Goal: Task Accomplishment & Management: Manage account settings

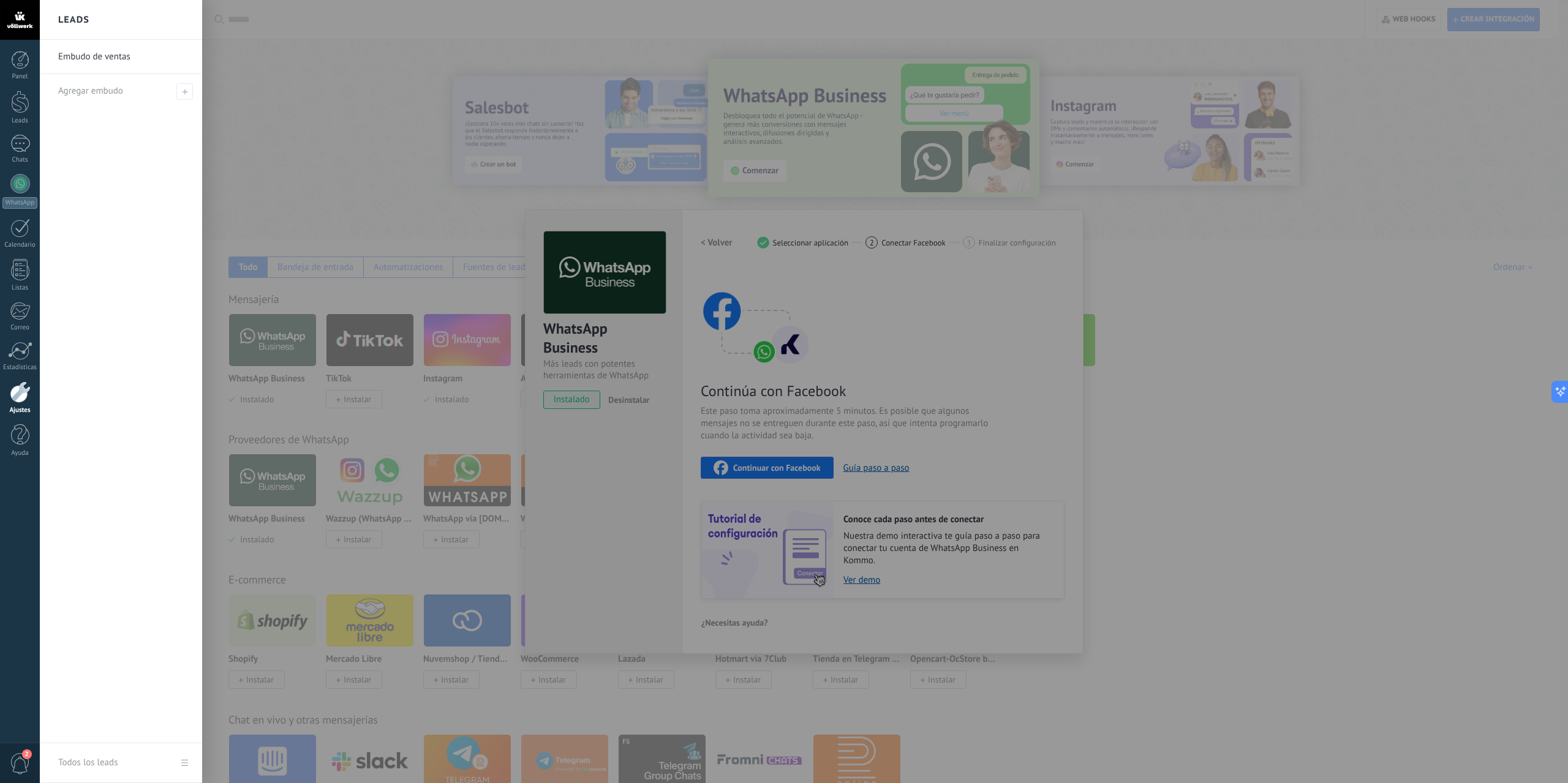
click at [1301, 252] on div at bounding box center [824, 392] width 1568 height 783
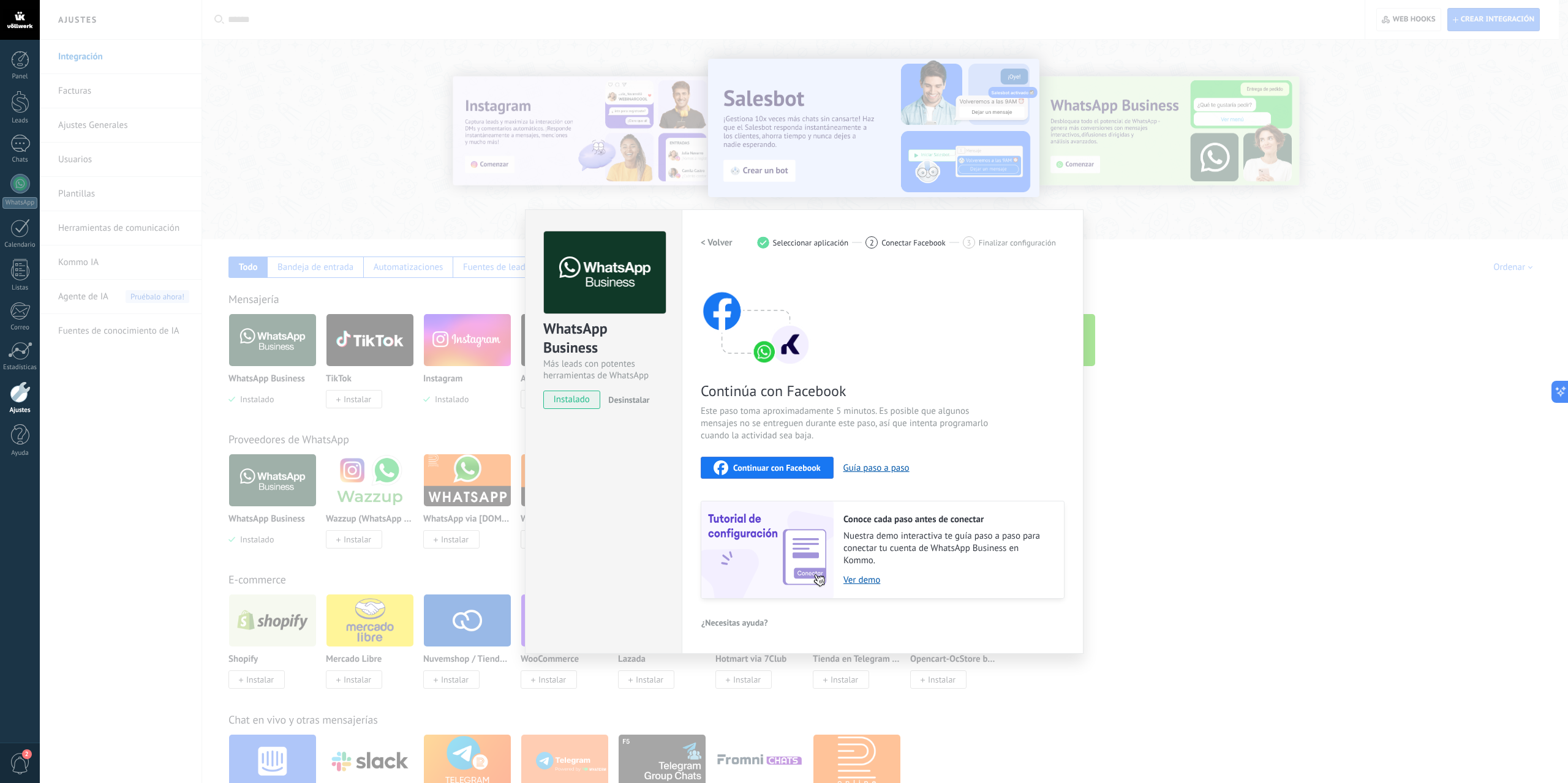
click at [1253, 260] on div "WhatsApp Business Más leads con potentes herramientas de WhatsApp instalado Des…" at bounding box center [804, 392] width 1528 height 783
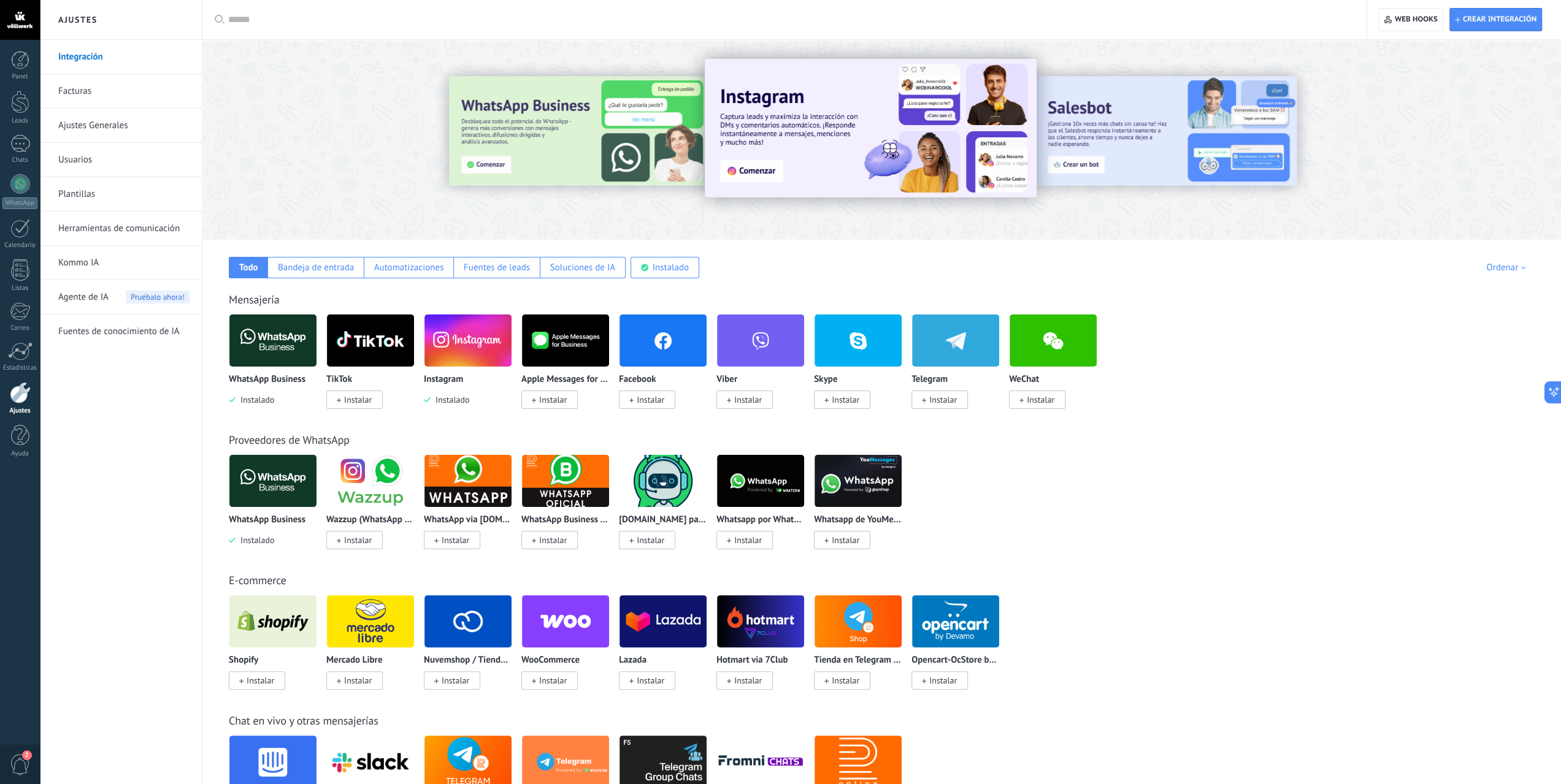
click at [296, 484] on img at bounding box center [272, 481] width 87 height 59
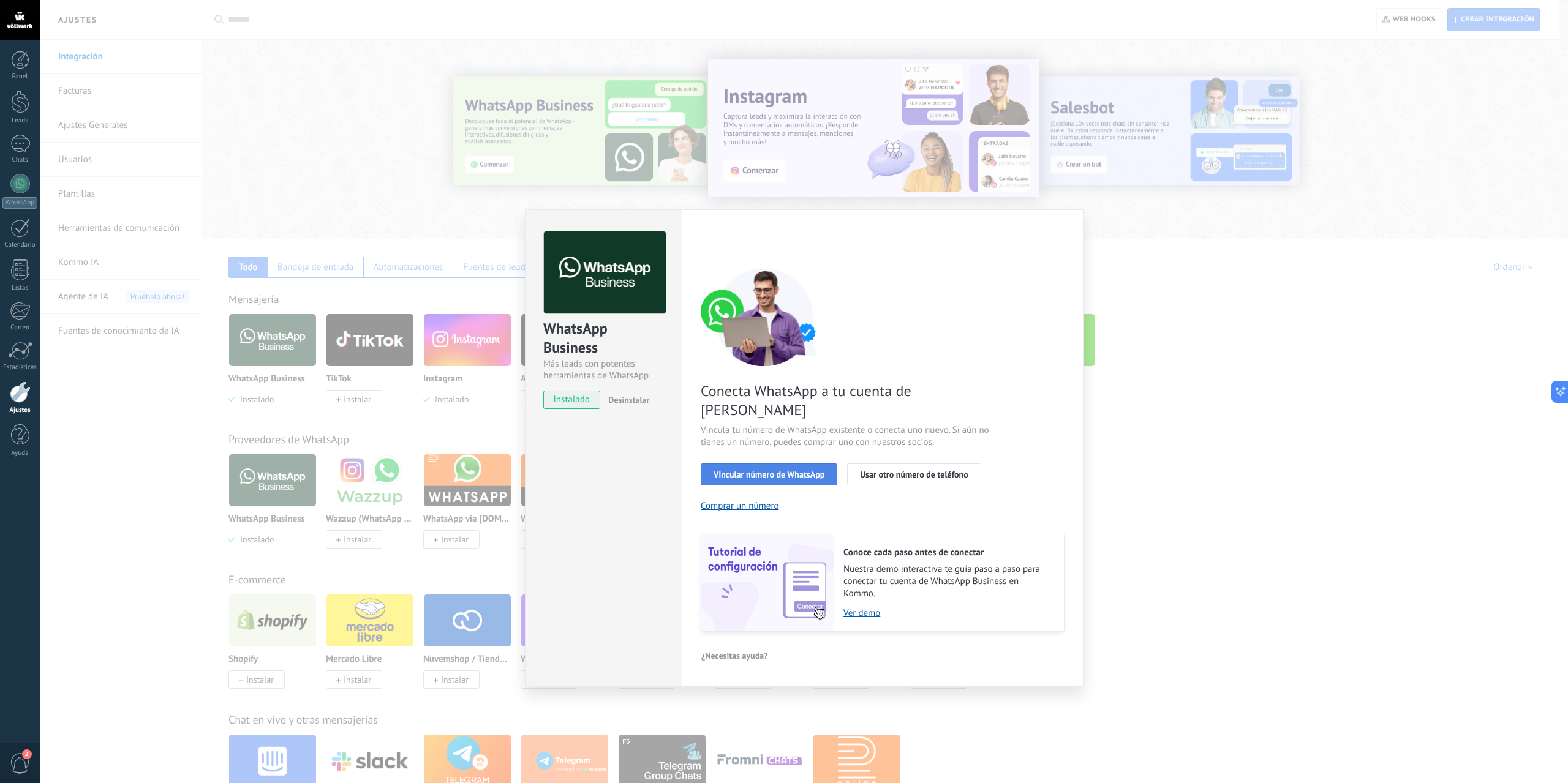
click at [796, 470] on span "Vincular número de WhatsApp" at bounding box center [769, 474] width 111 height 9
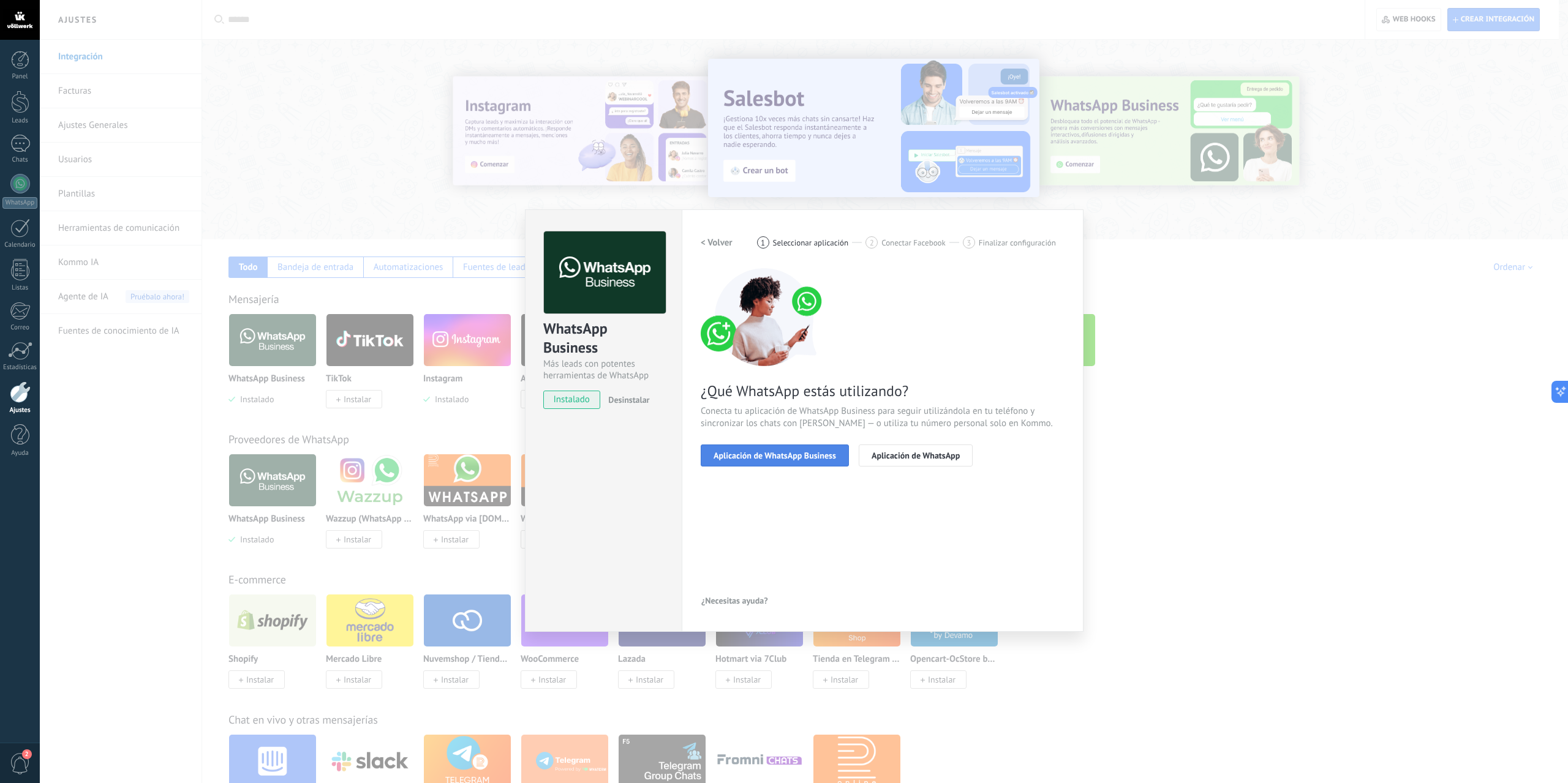
click at [790, 458] on span "Aplicación de WhatsApp Business" at bounding box center [775, 455] width 123 height 9
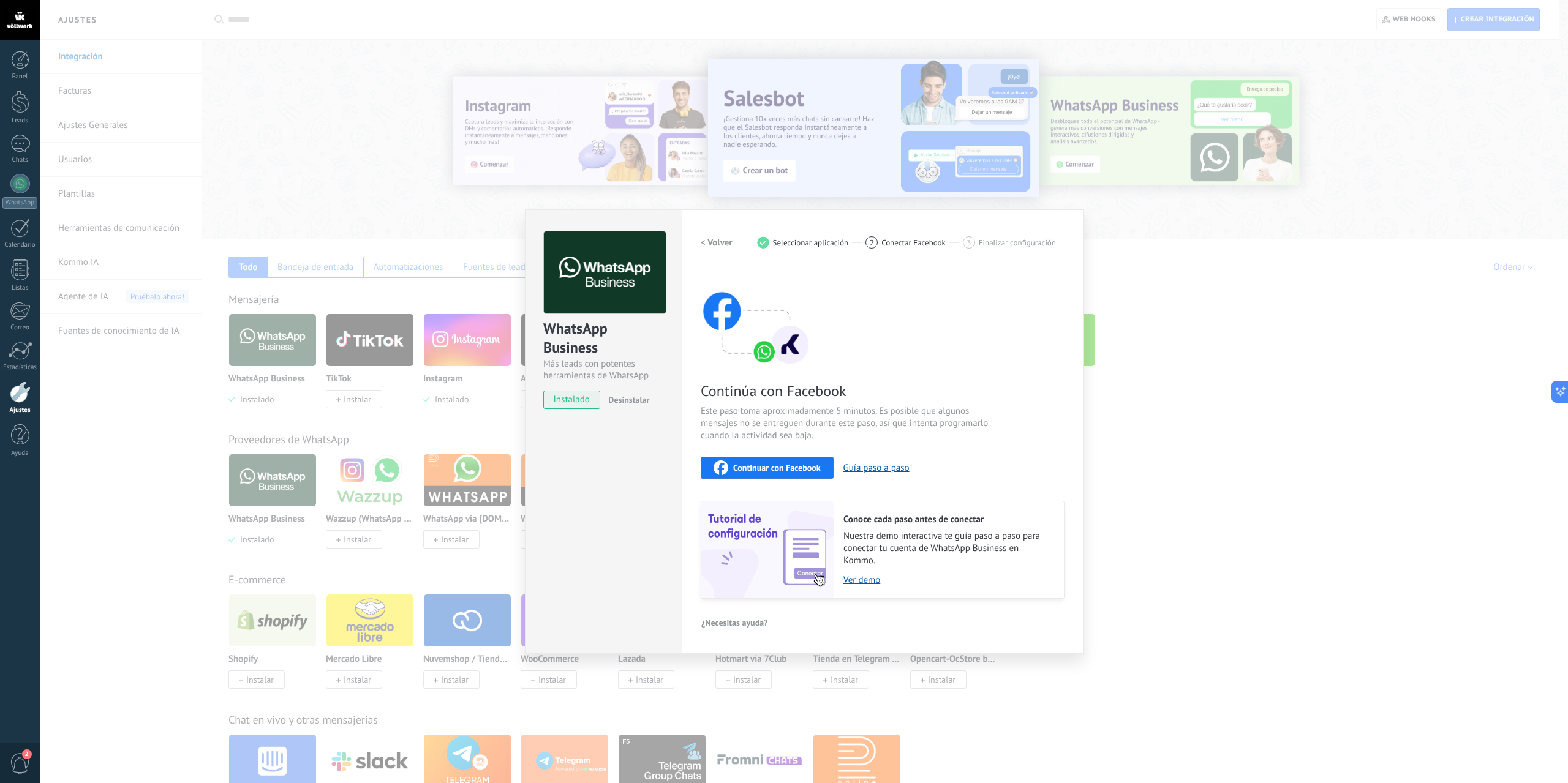
click at [782, 466] on span "Continuar con Facebook" at bounding box center [777, 467] width 88 height 9
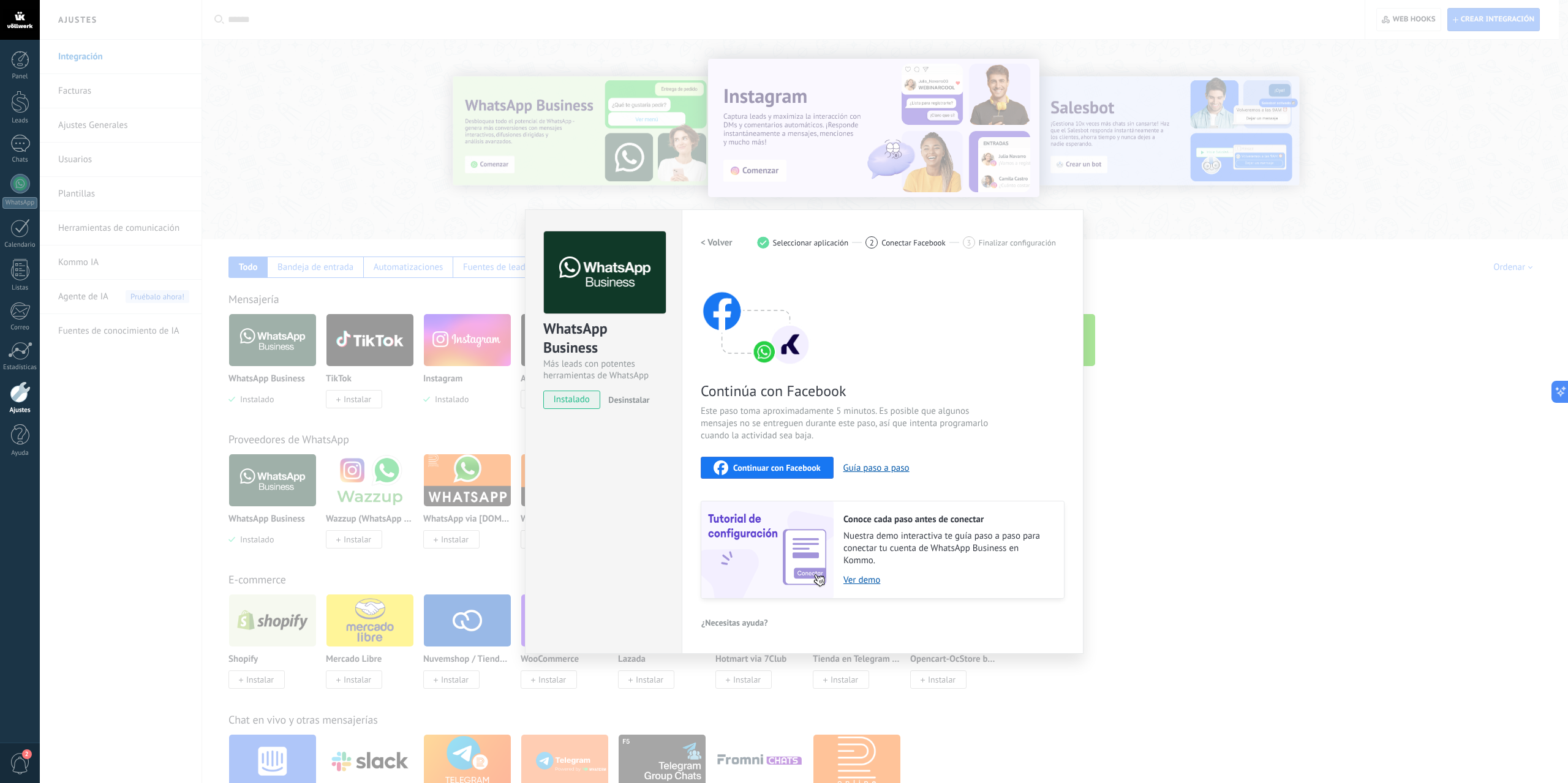
click at [768, 463] on span "Continuar con Facebook" at bounding box center [777, 467] width 88 height 9
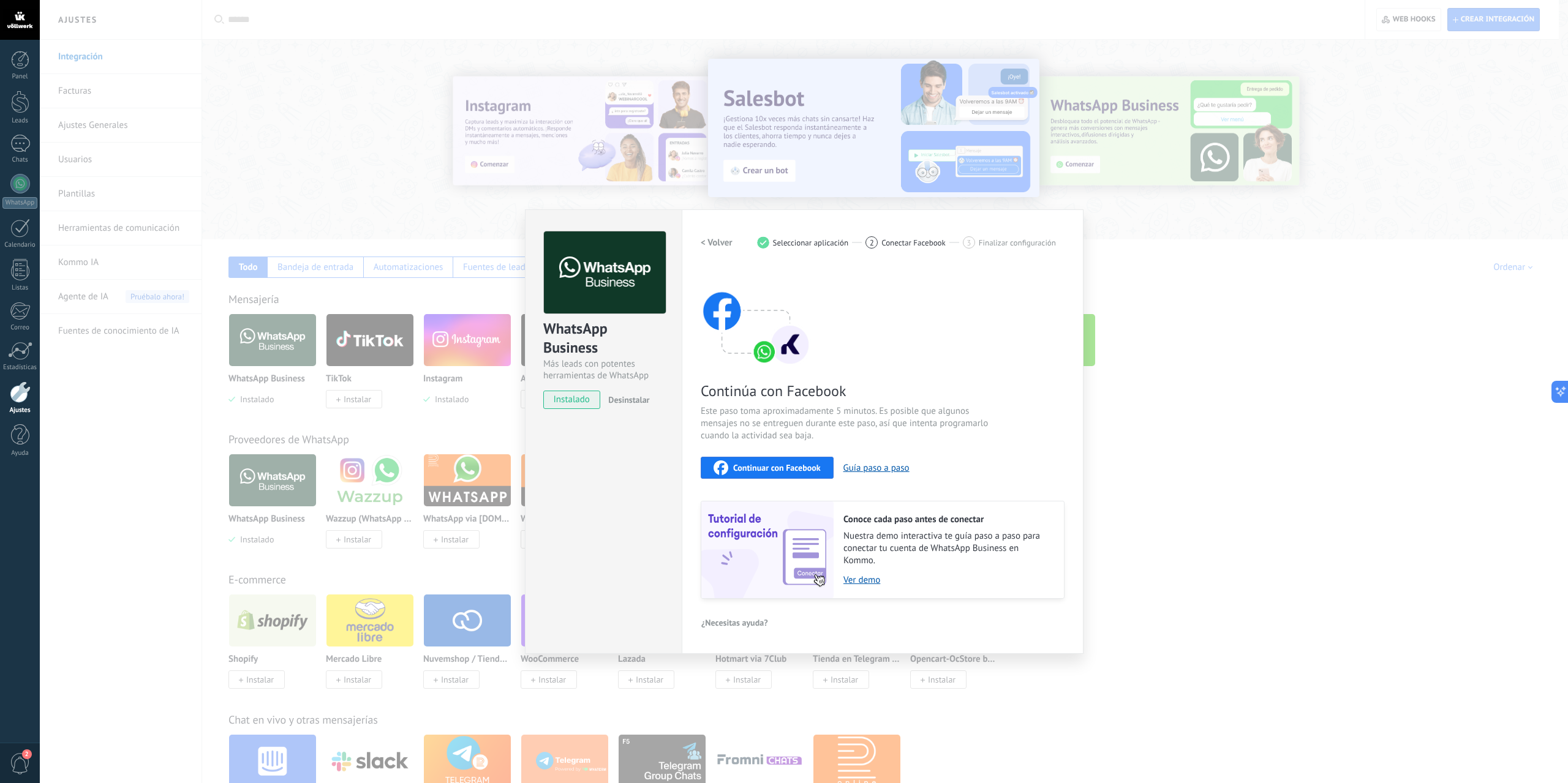
click at [1199, 320] on div "WhatsApp Business Más leads con potentes herramientas de WhatsApp instalado Des…" at bounding box center [804, 392] width 1528 height 783
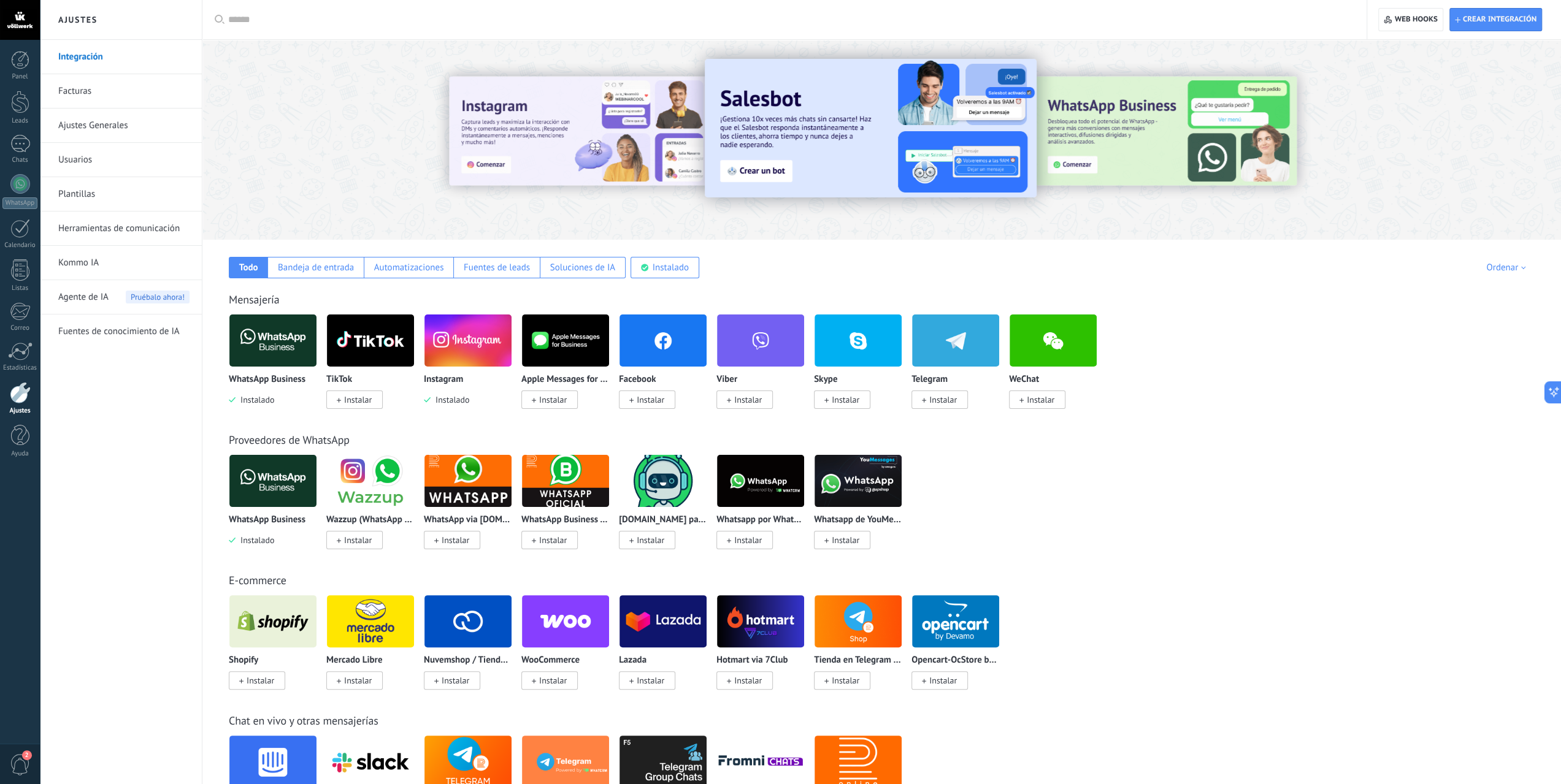
click at [18, 391] on div at bounding box center [20, 392] width 21 height 22
click at [22, 392] on div at bounding box center [20, 392] width 21 height 22
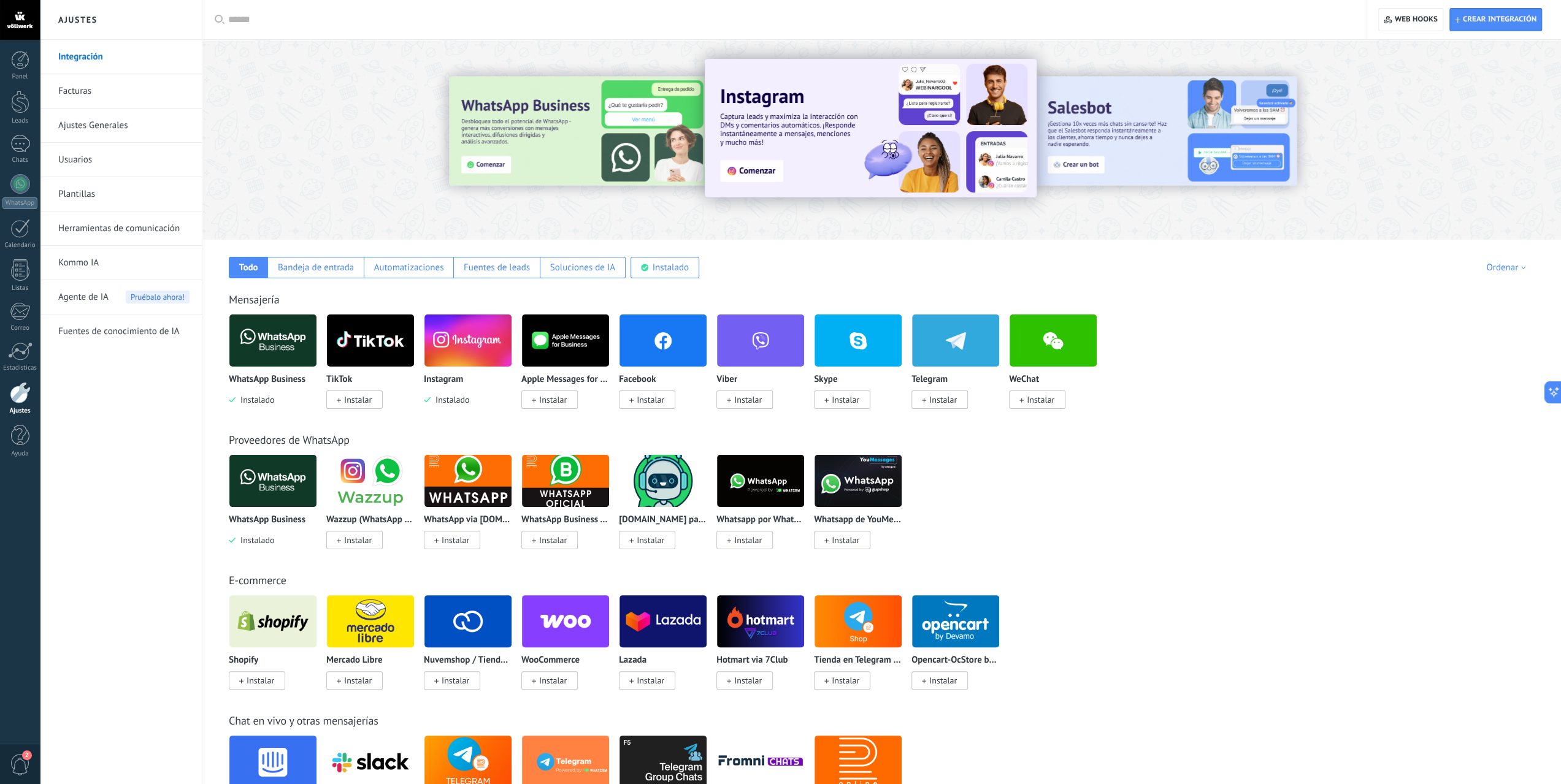
click at [19, 22] on div at bounding box center [20, 20] width 40 height 40
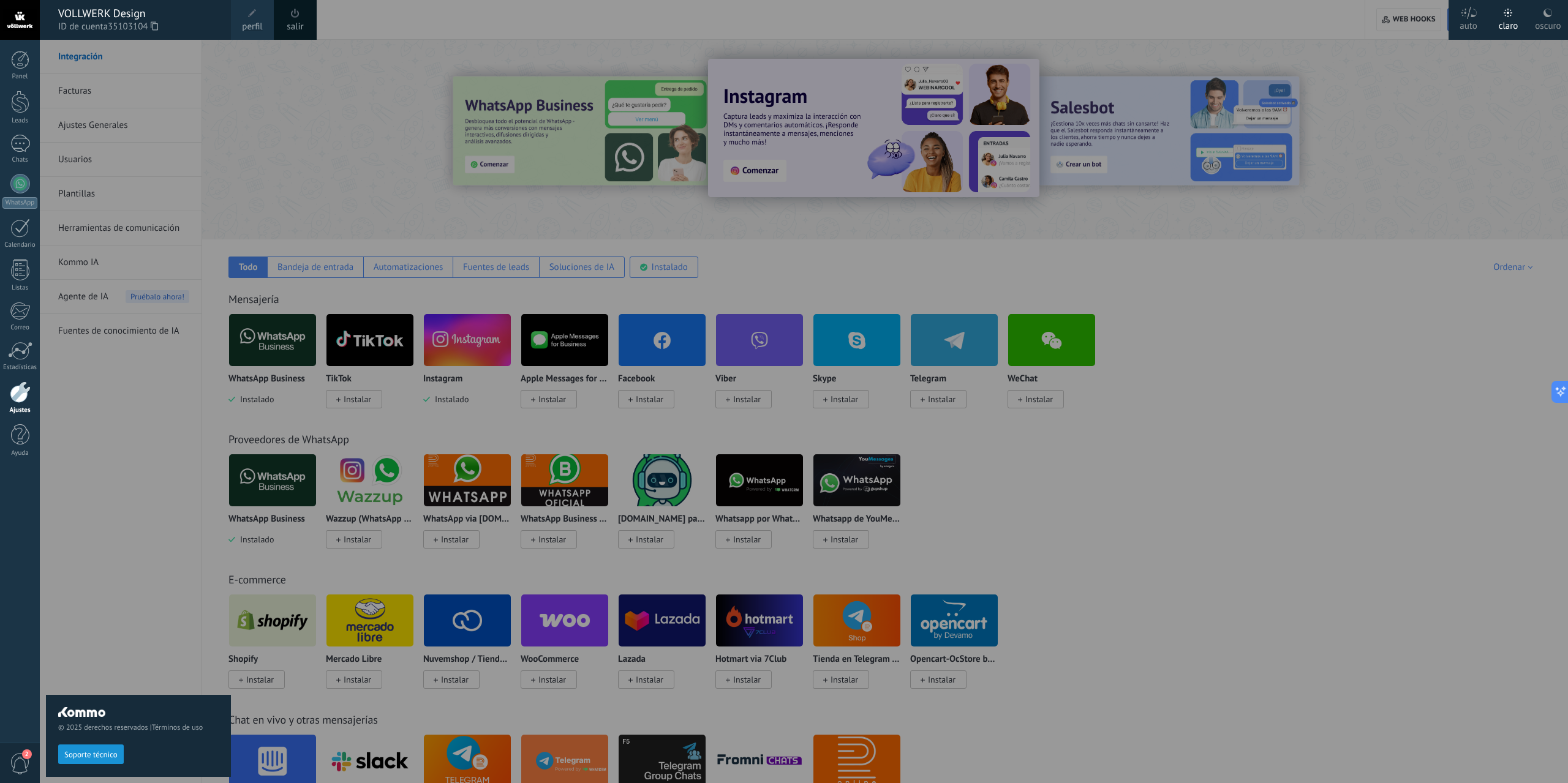
click at [252, 26] on span "perfil" at bounding box center [251, 26] width 20 height 14
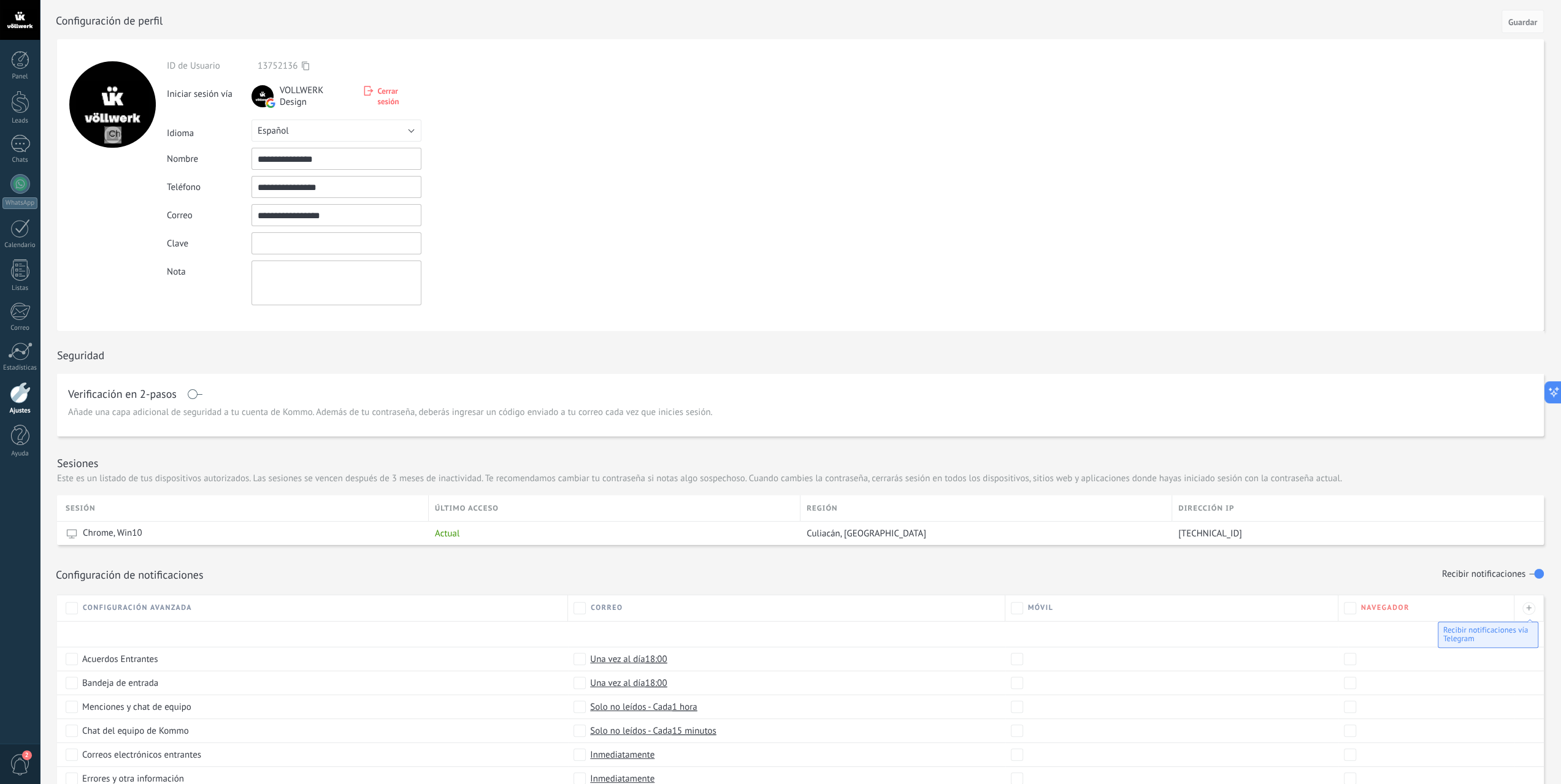
click at [332, 239] on input "textbox" at bounding box center [336, 244] width 170 height 22
click at [567, 236] on form "**********" at bounding box center [800, 185] width 1487 height 292
click at [364, 240] on input "textbox" at bounding box center [336, 244] width 170 height 22
click at [346, 243] on input "textbox" at bounding box center [336, 244] width 170 height 22
click at [305, 244] on input "textbox" at bounding box center [336, 244] width 170 height 22
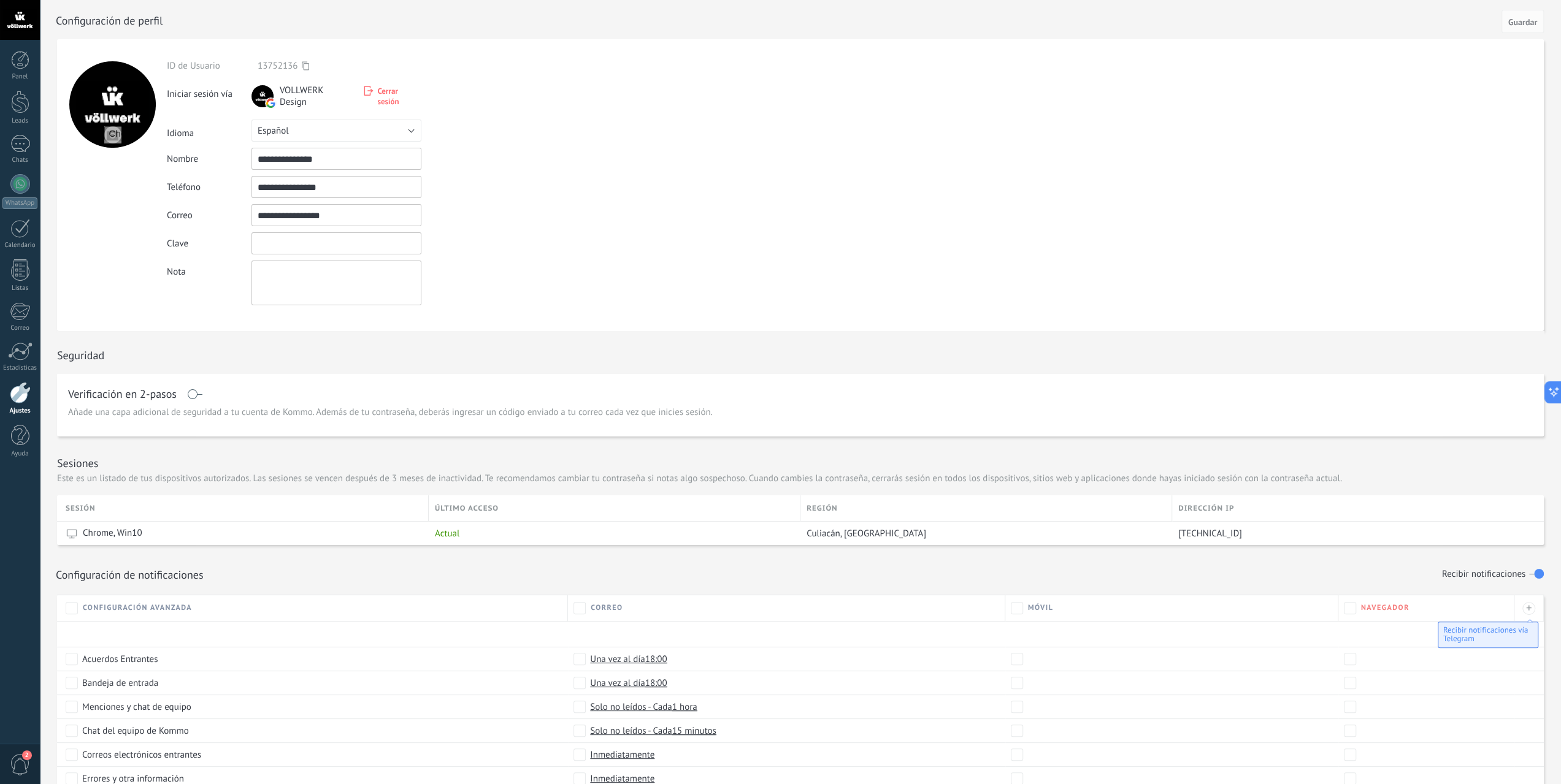
click at [277, 244] on input "textbox" at bounding box center [336, 244] width 170 height 22
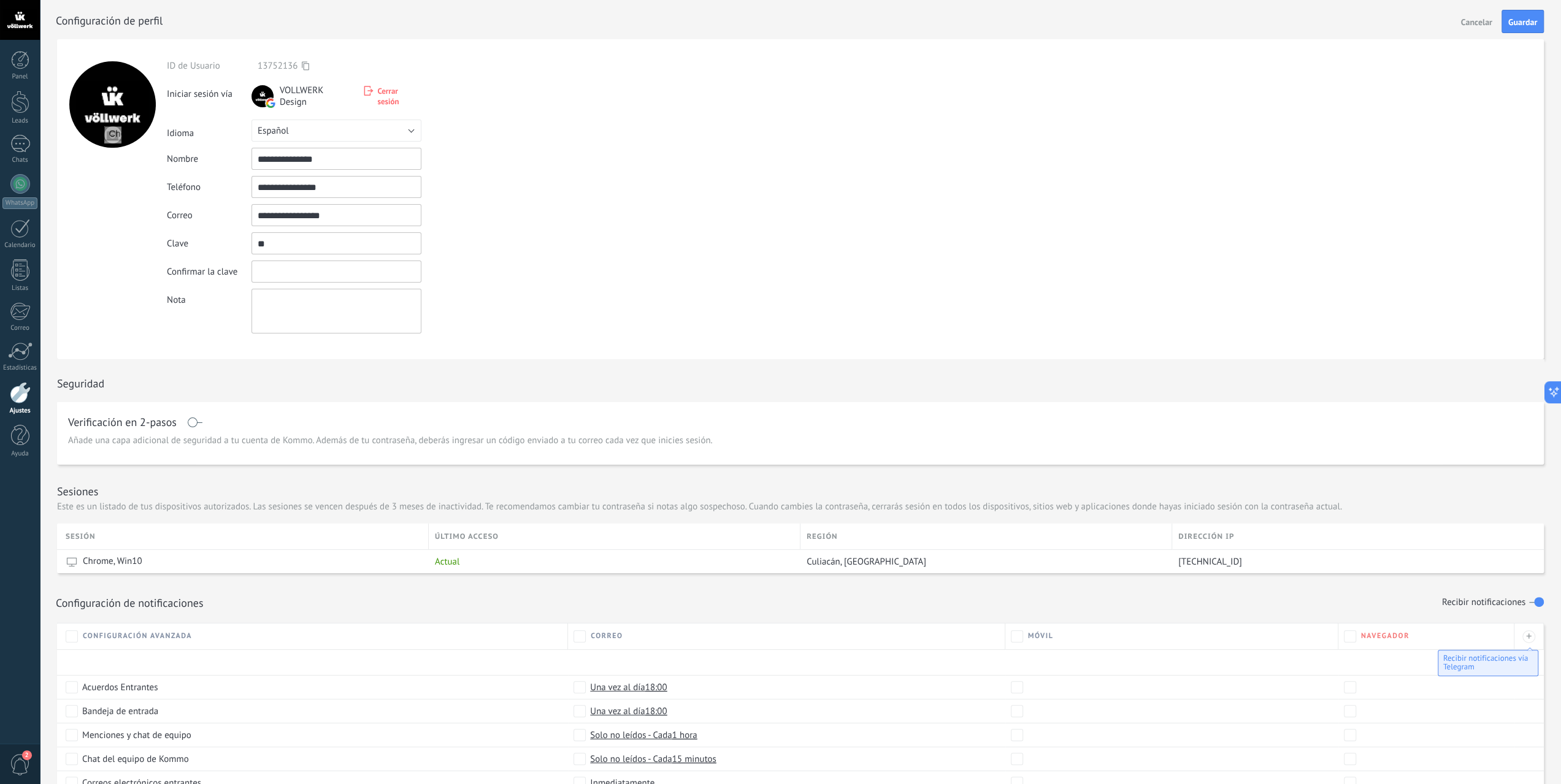
type input "*"
type input "*********"
click at [276, 273] on input "textbox" at bounding box center [336, 271] width 170 height 22
type input "*********"
click at [1524, 22] on span "Guardar" at bounding box center [1523, 22] width 29 height 9
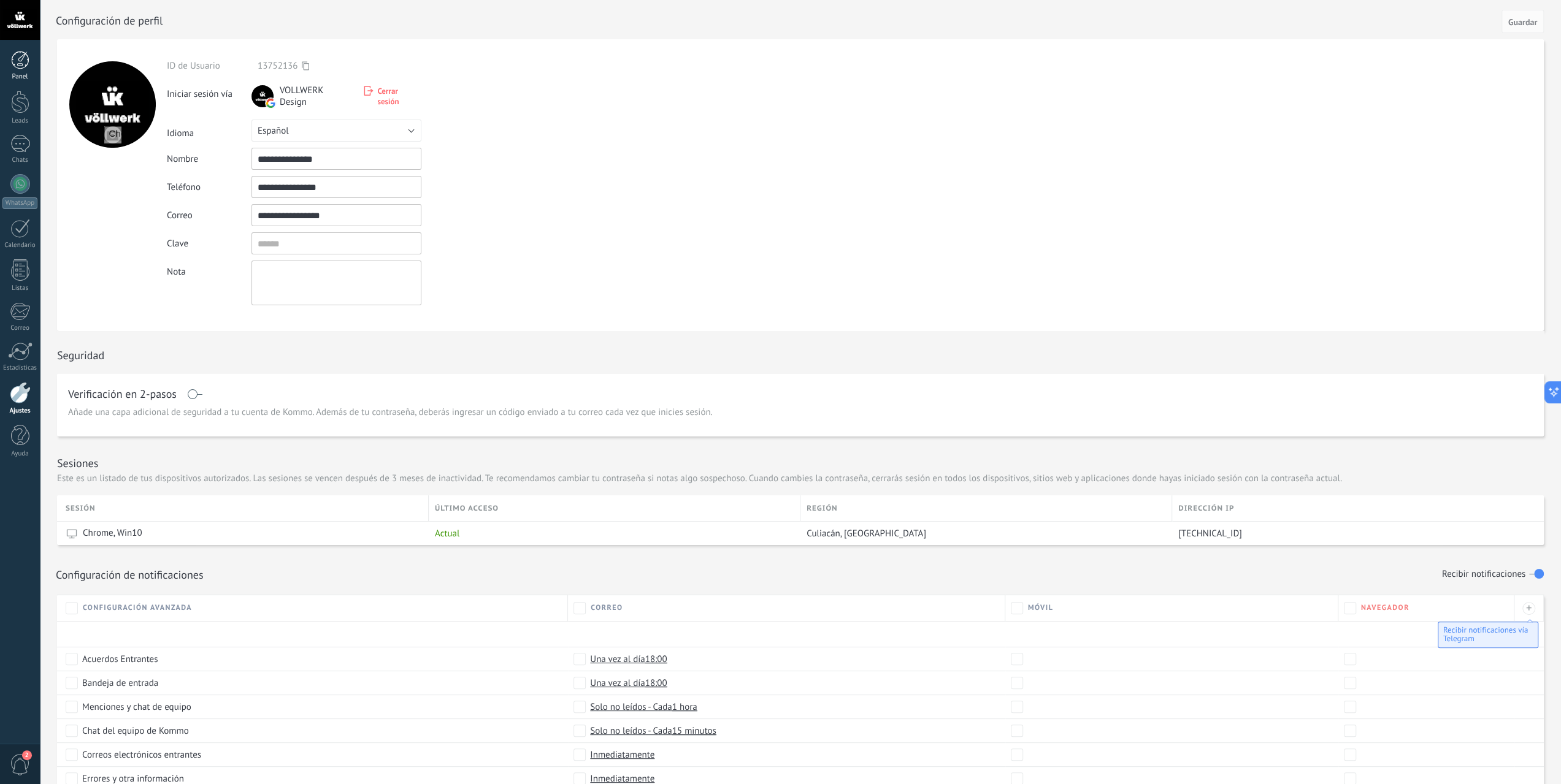
click at [15, 59] on div at bounding box center [20, 60] width 18 height 18
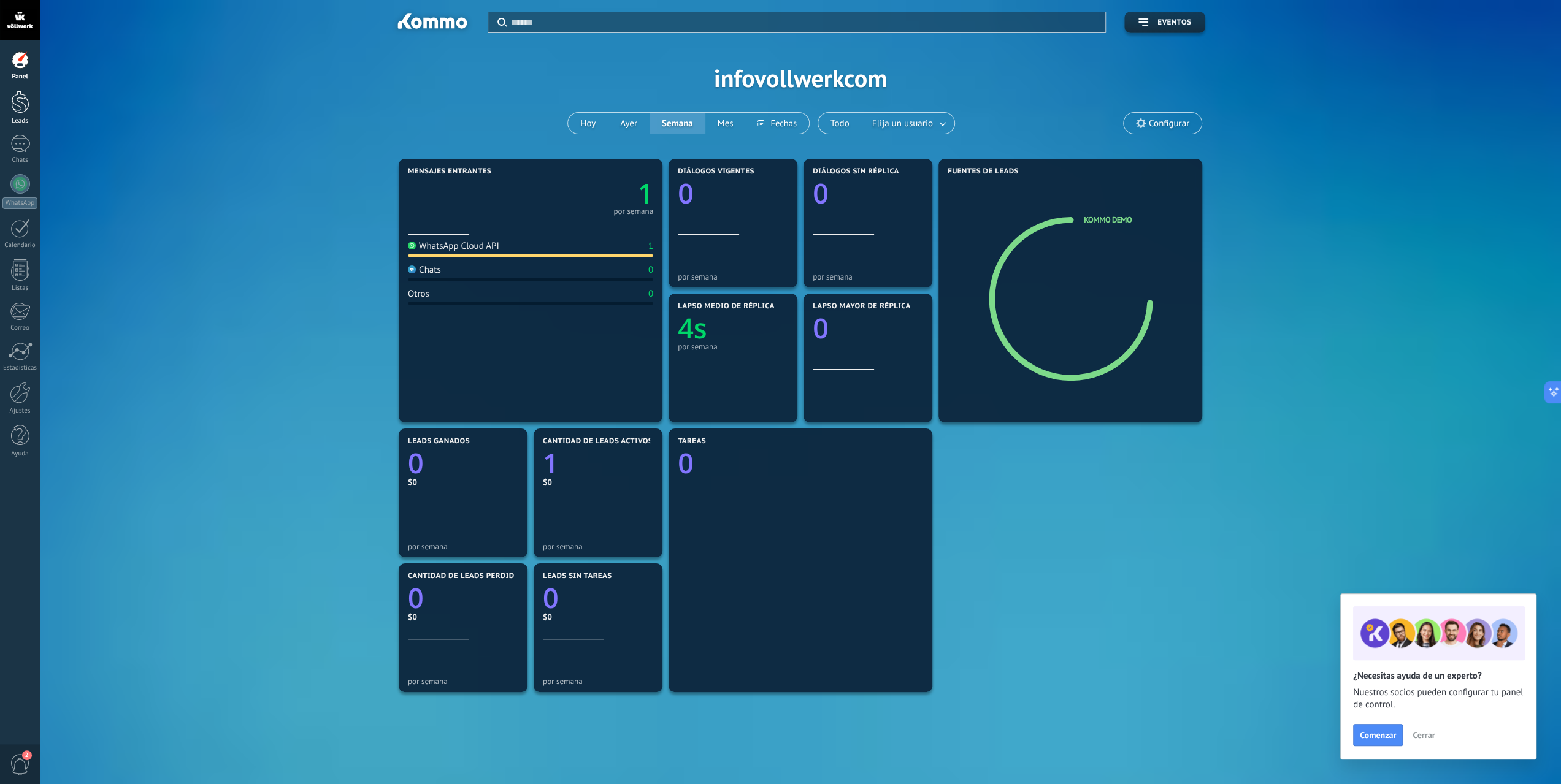
click at [19, 106] on div at bounding box center [20, 102] width 18 height 22
